Goal: Task Accomplishment & Management: Manage account settings

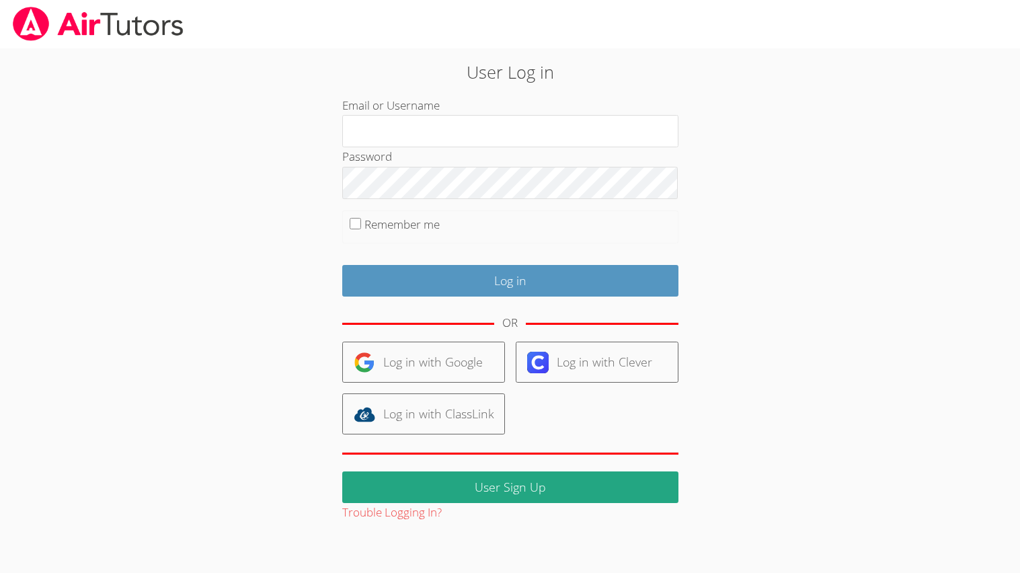
click at [167, 391] on div "User Log in Email or Username Password Remember me Log in OR Log in with Google…" at bounding box center [510, 285] width 765 height 474
type input "."
click at [342, 265] on input "Log in" at bounding box center [510, 281] width 336 height 32
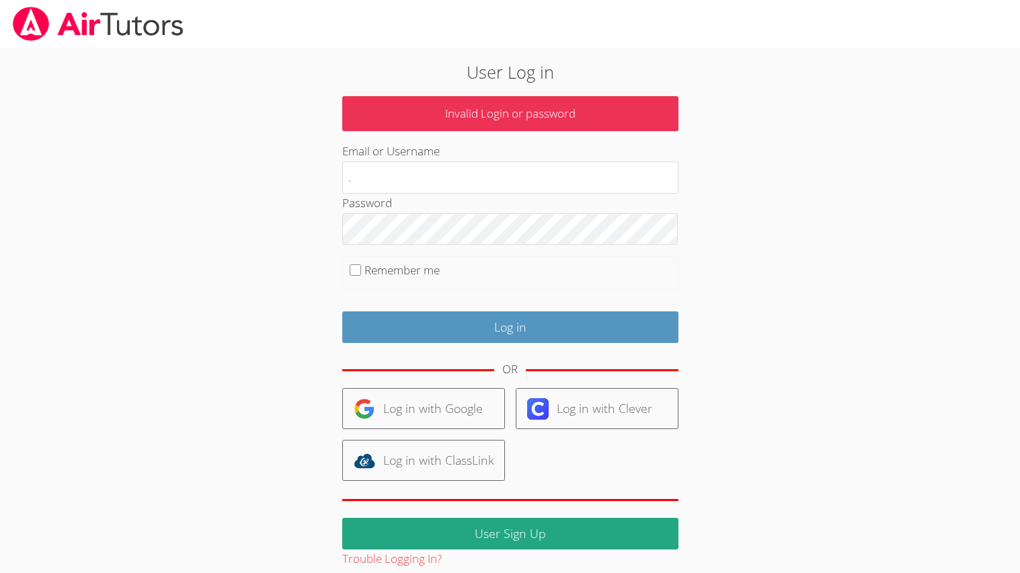
click at [342, 311] on input "Log in" at bounding box center [510, 327] width 336 height 32
